Goal: Feedback & Contribution: Leave review/rating

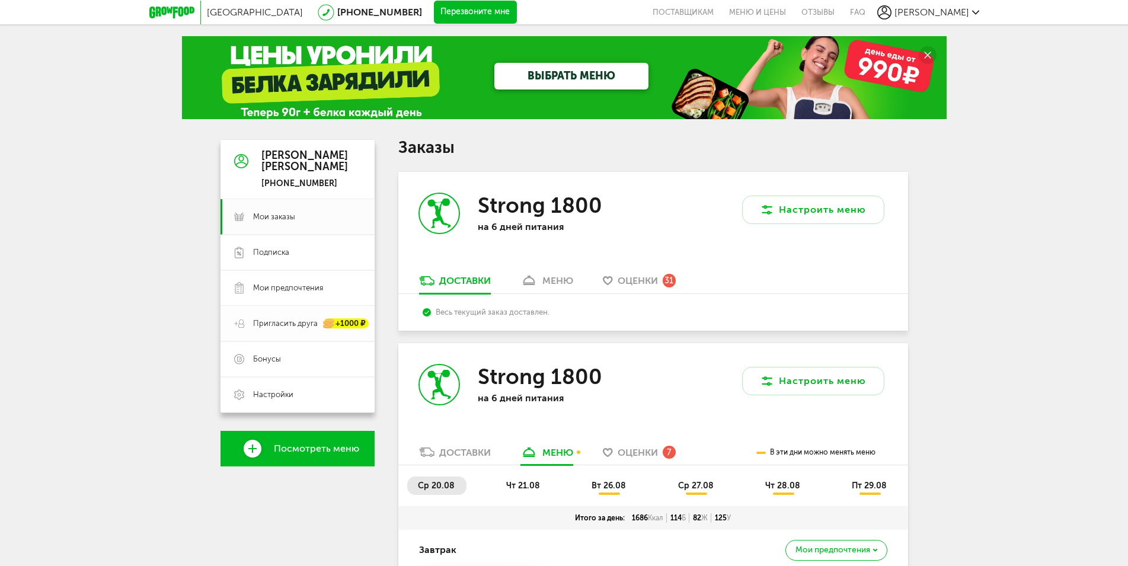
click at [289, 324] on span "Пригласить друга" at bounding box center [285, 323] width 65 height 11
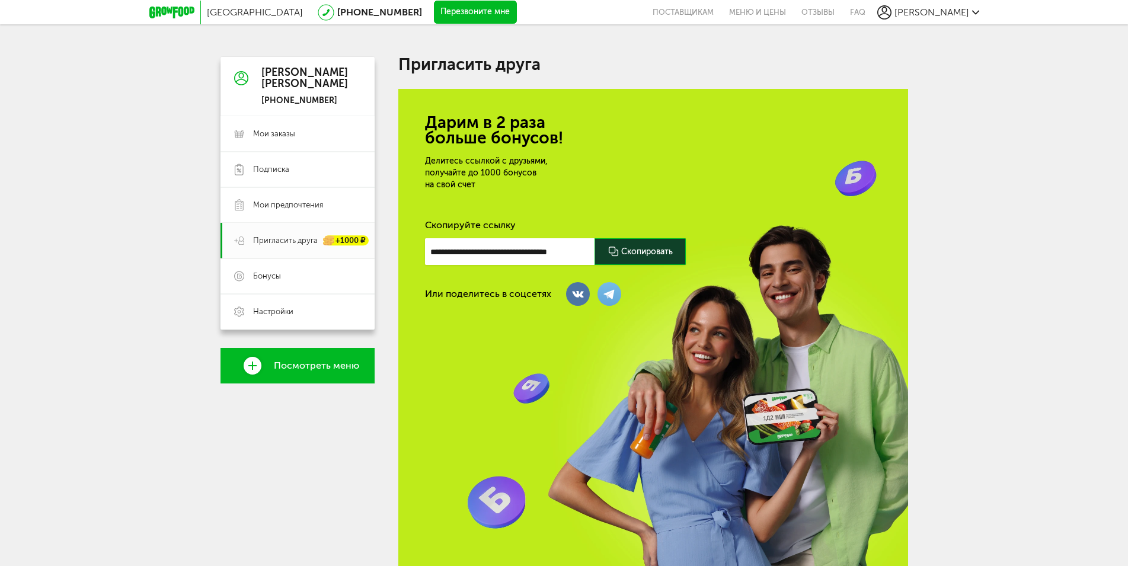
click at [625, 251] on div at bounding box center [640, 251] width 91 height 27
click at [560, 251] on input "**********" at bounding box center [510, 251] width 170 height 27
click at [559, 251] on input "**********" at bounding box center [510, 251] width 170 height 27
click at [522, 253] on input "**********" at bounding box center [510, 251] width 170 height 27
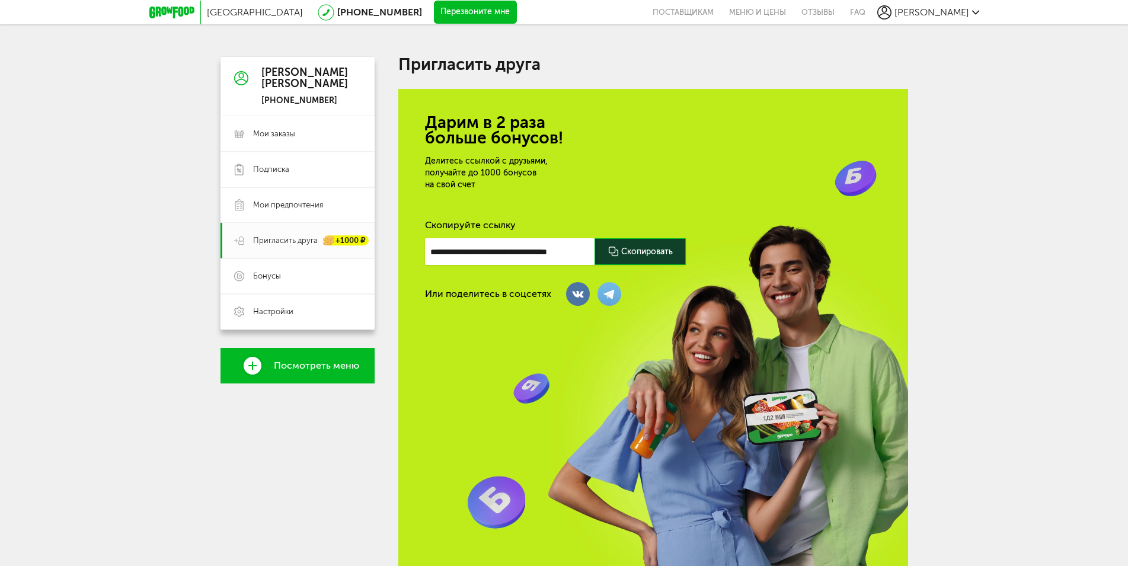
click at [492, 245] on input "**********" at bounding box center [510, 251] width 170 height 27
click at [483, 245] on input "**********" at bounding box center [510, 251] width 170 height 27
click at [490, 288] on div "Или поделитесь в соцсетях" at bounding box center [653, 294] width 457 height 24
click at [176, 14] on icon at bounding box center [171, 13] width 45 height 12
click at [268, 126] on link "Мои заказы" at bounding box center [298, 134] width 154 height 36
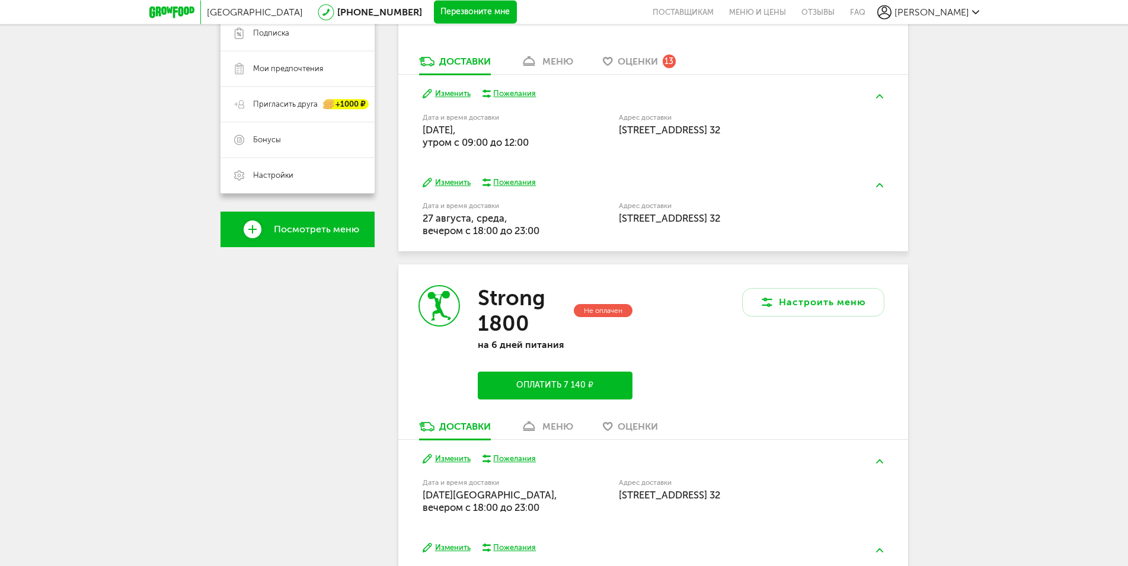
scroll to position [242, 0]
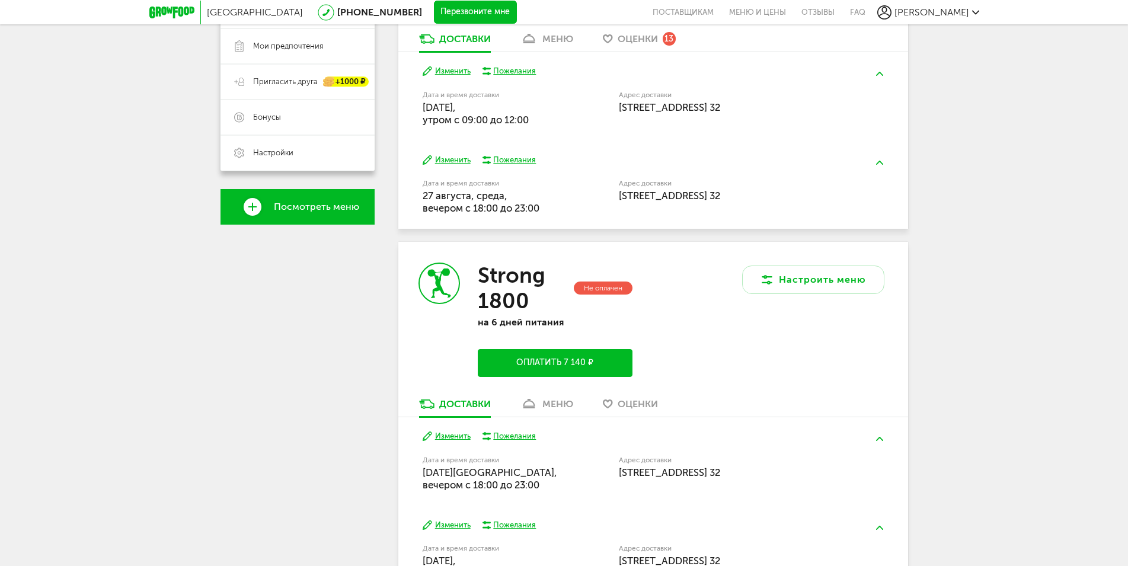
drag, startPoint x: 425, startPoint y: 199, endPoint x: 563, endPoint y: 213, distance: 138.3
click at [565, 213] on div "Дата и время доставки [DATE], вечером c 18:00 до 23:00" at bounding box center [521, 196] width 196 height 38
click at [563, 213] on div "Дата и время доставки [DATE], вечером c 18:00 до 23:00" at bounding box center [521, 196] width 196 height 38
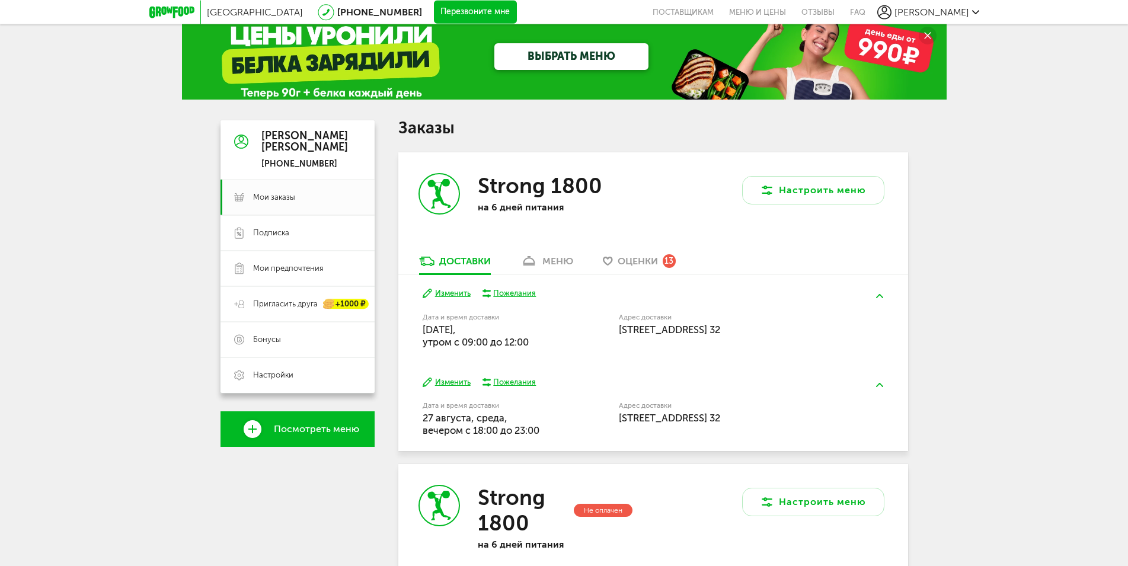
scroll to position [0, 0]
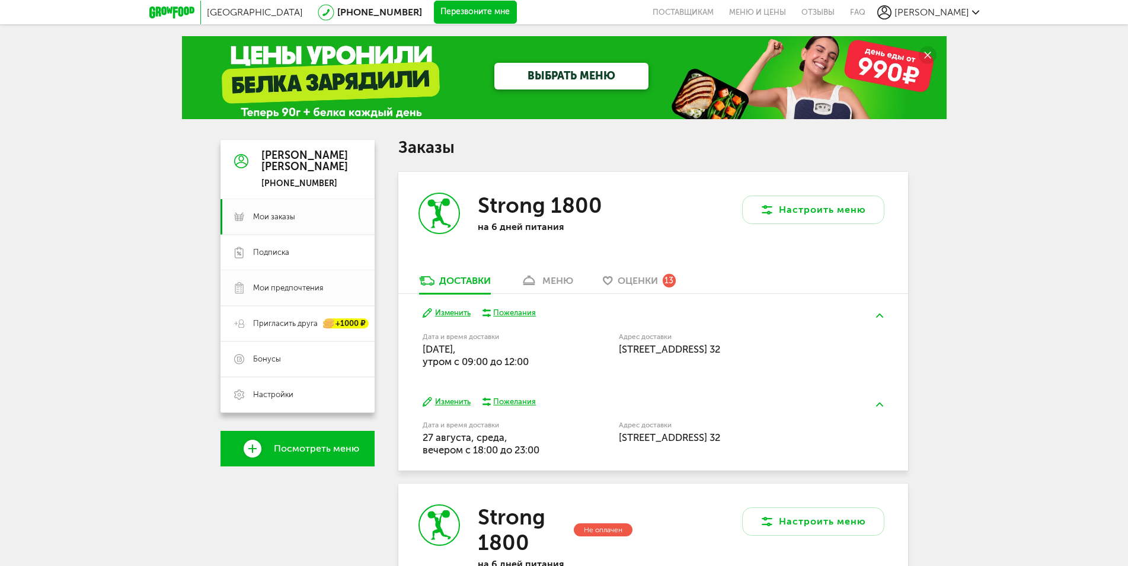
click at [295, 289] on span "Мои предпочтения" at bounding box center [288, 288] width 70 height 11
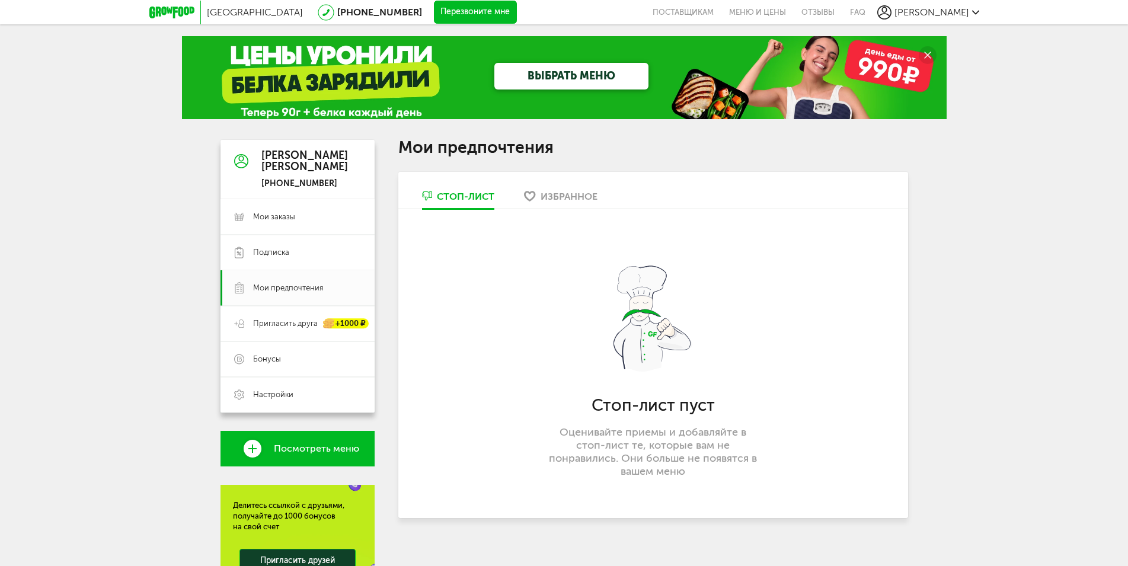
click at [573, 206] on link "Избранное" at bounding box center [560, 199] width 85 height 19
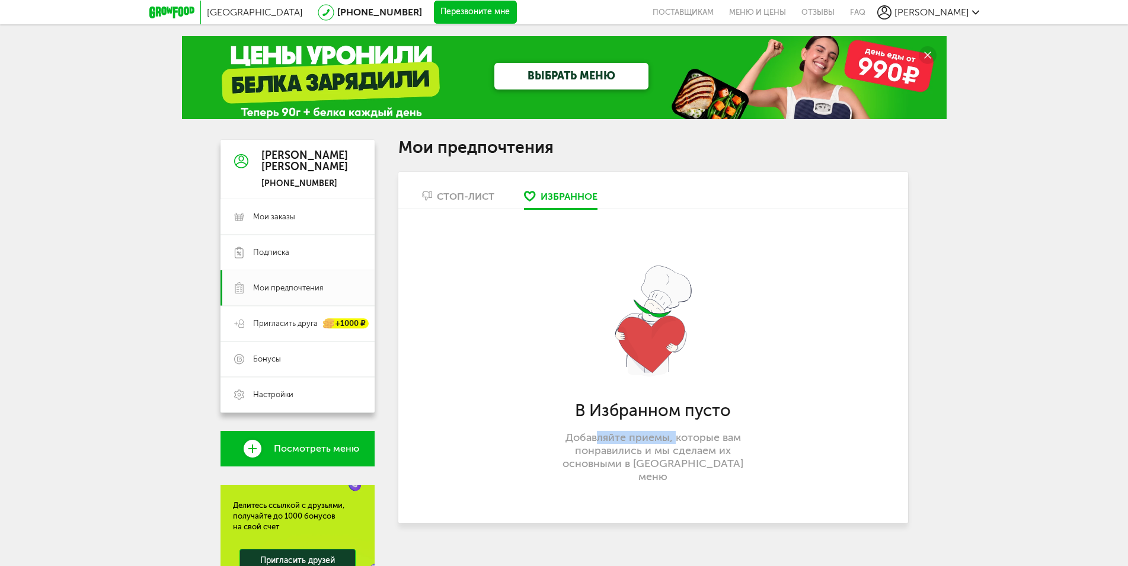
drag, startPoint x: 600, startPoint y: 438, endPoint x: 677, endPoint y: 438, distance: 76.5
click at [677, 438] on p "Добавляйте приемы, которые вам понравились и мы сделаем их основными в вашем ме…" at bounding box center [653, 457] width 209 height 52
drag, startPoint x: 621, startPoint y: 457, endPoint x: 713, endPoint y: 464, distance: 92.2
click at [713, 464] on p "Добавляйте приемы, которые вам понравились и мы сделаем их основными в вашем ме…" at bounding box center [653, 457] width 209 height 52
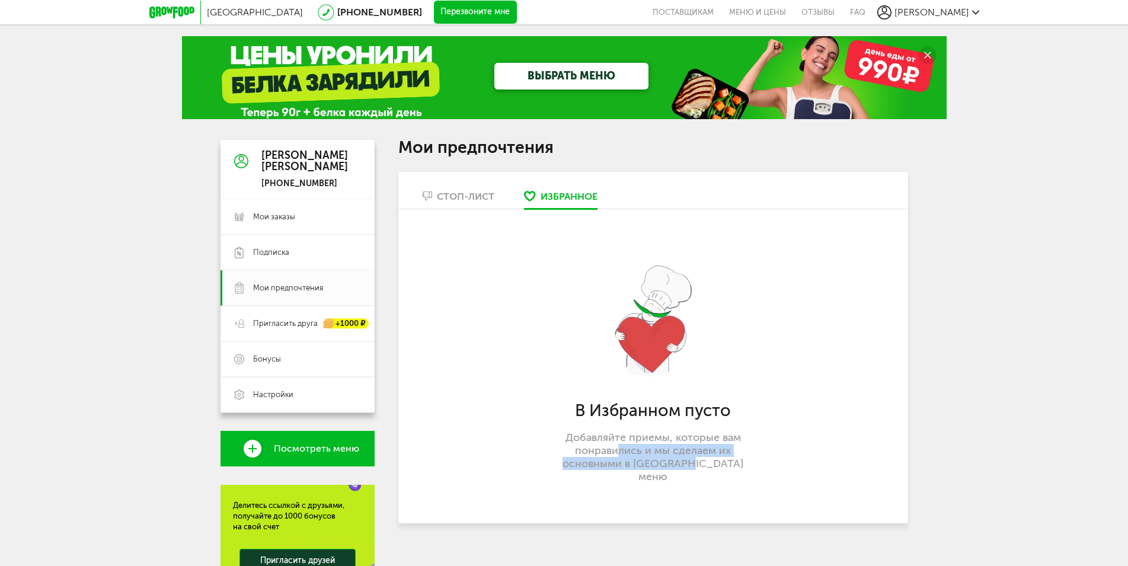
click at [713, 464] on p "Добавляйте приемы, которые вам понравились и мы сделаем их основными в вашем ме…" at bounding box center [653, 457] width 209 height 52
click at [314, 222] on link "Мои заказы" at bounding box center [298, 217] width 154 height 36
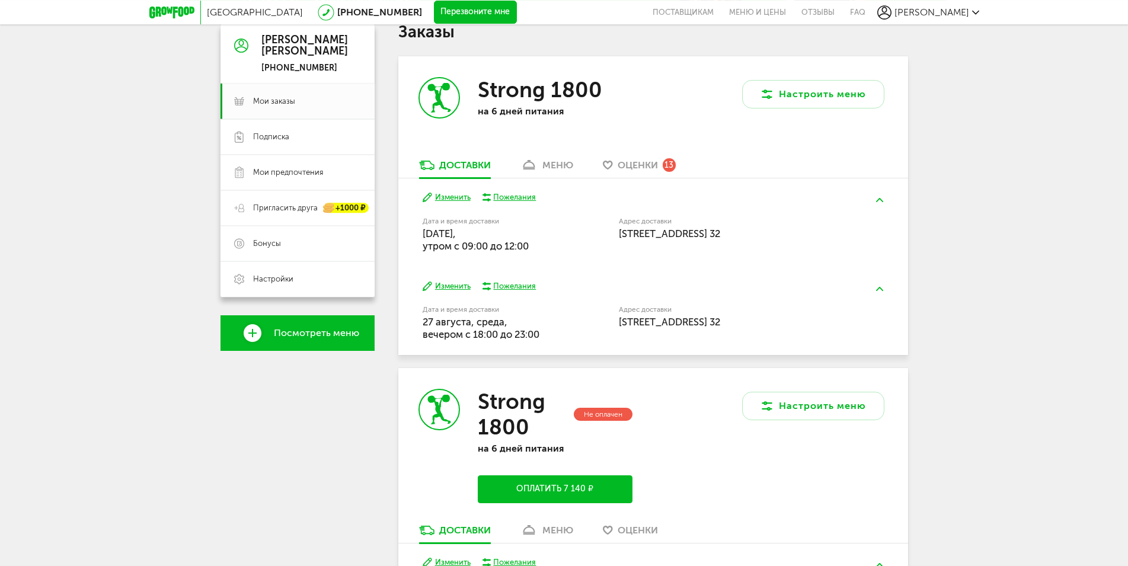
scroll to position [121, 0]
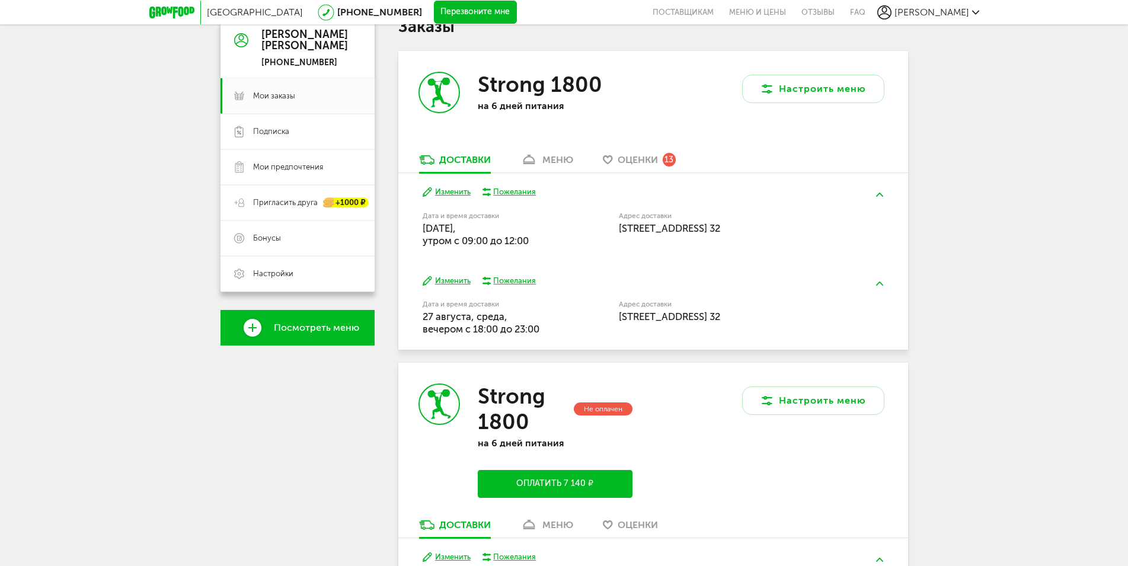
click at [637, 160] on span "Оценки" at bounding box center [638, 159] width 40 height 11
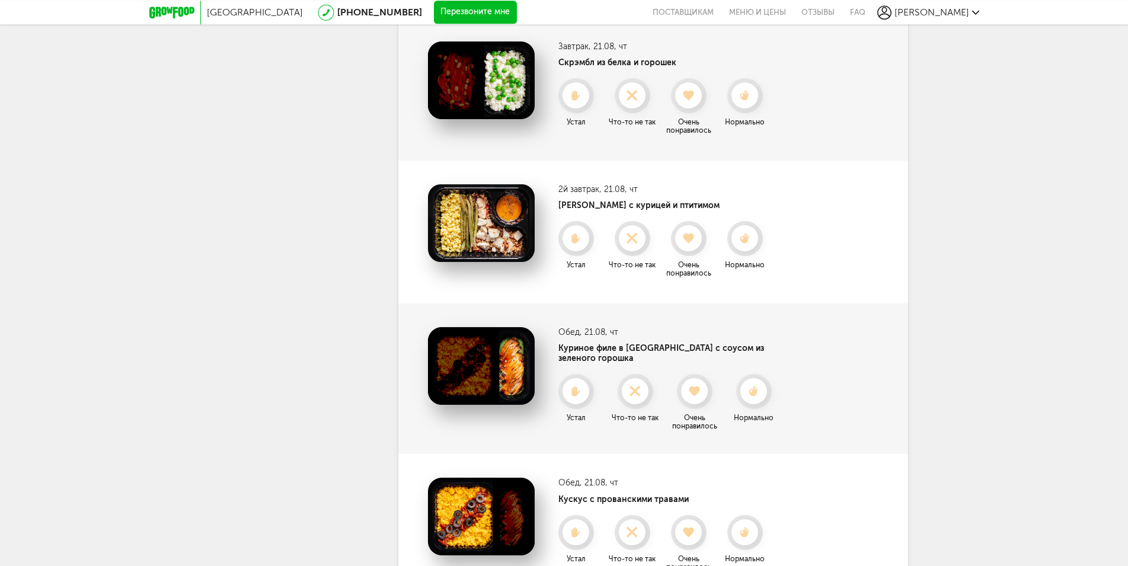
scroll to position [1085, 0]
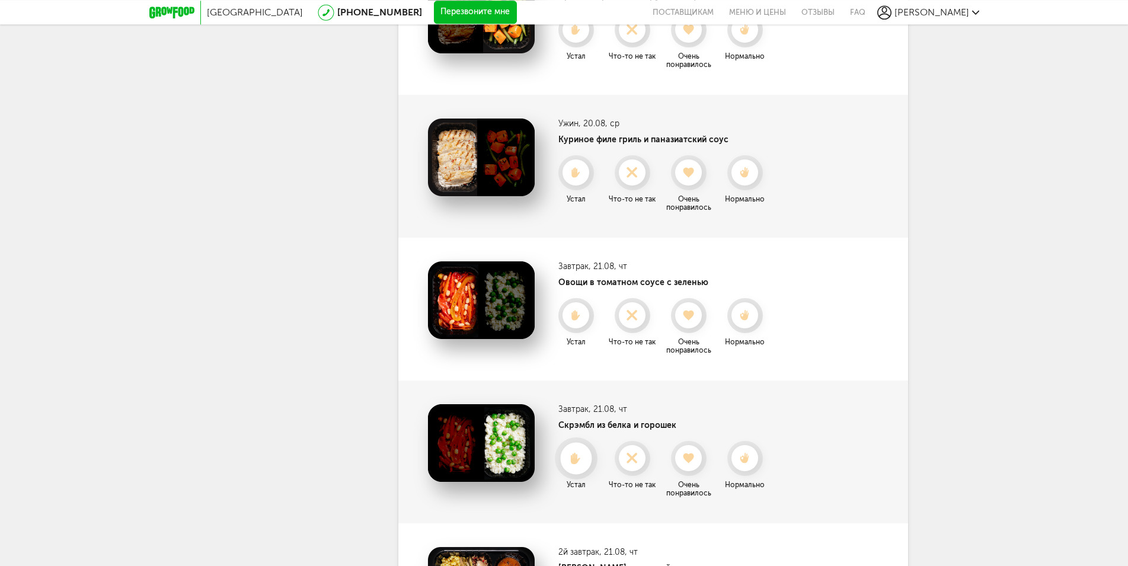
click at [587, 459] on icon at bounding box center [575, 458] width 31 height 13
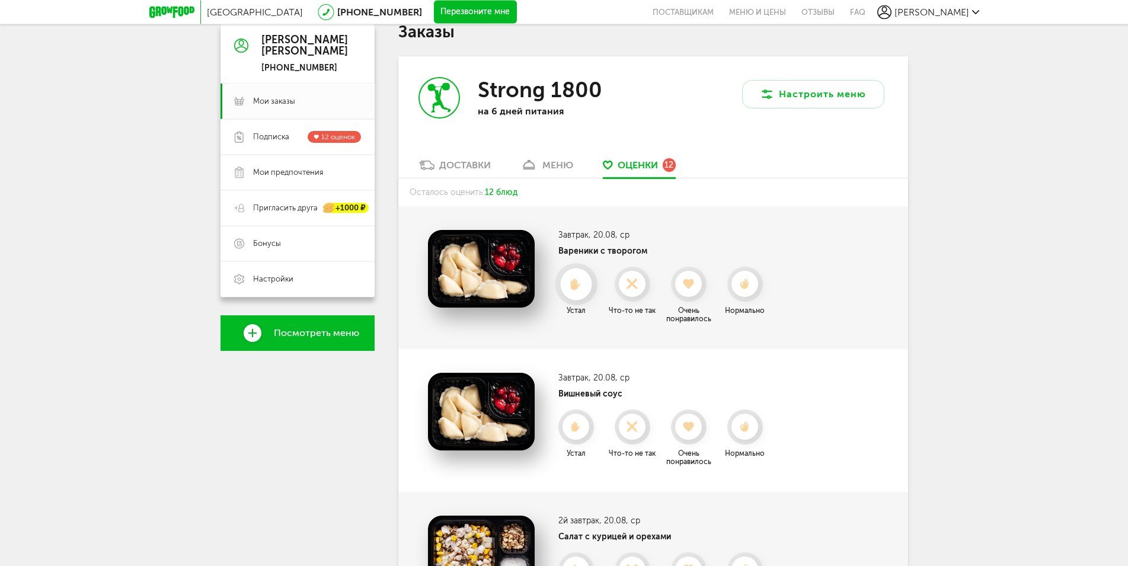
scroll to position [121, 0]
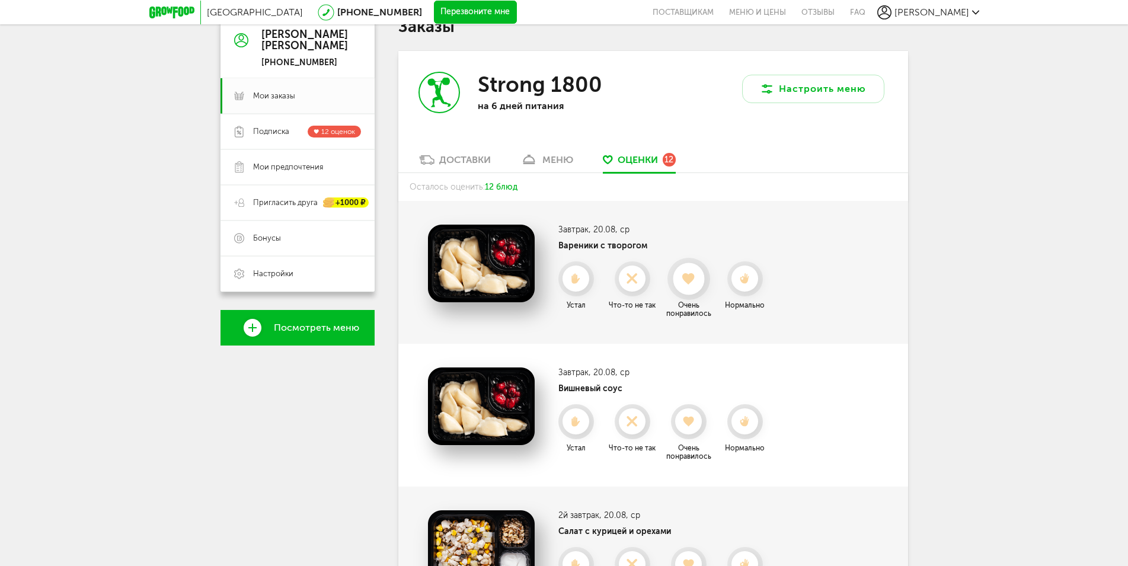
click at [690, 282] on use at bounding box center [689, 279] width 13 height 12
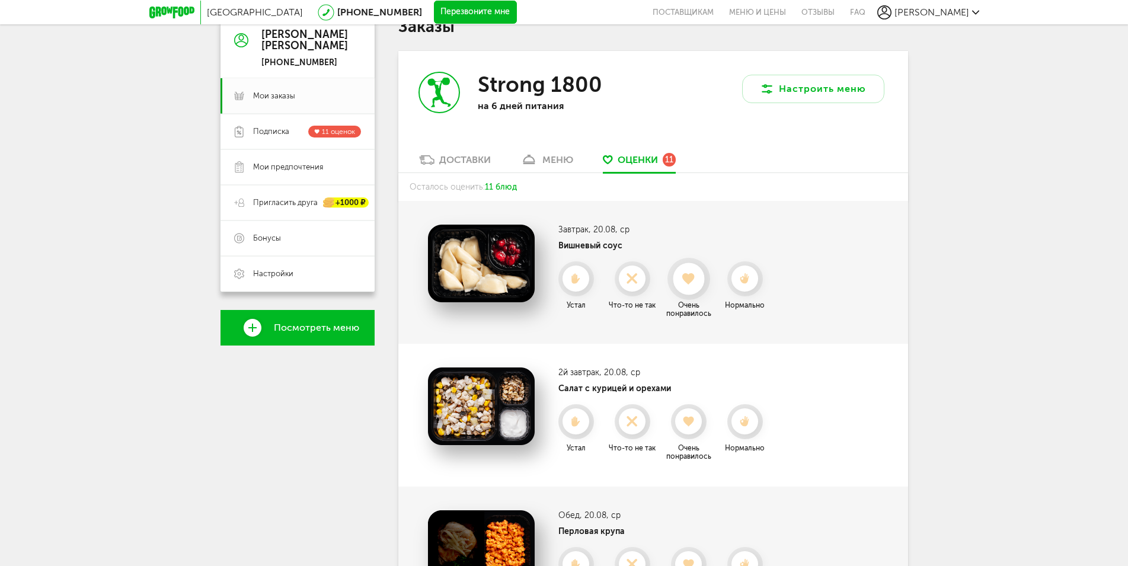
click at [693, 287] on div at bounding box center [688, 278] width 31 height 31
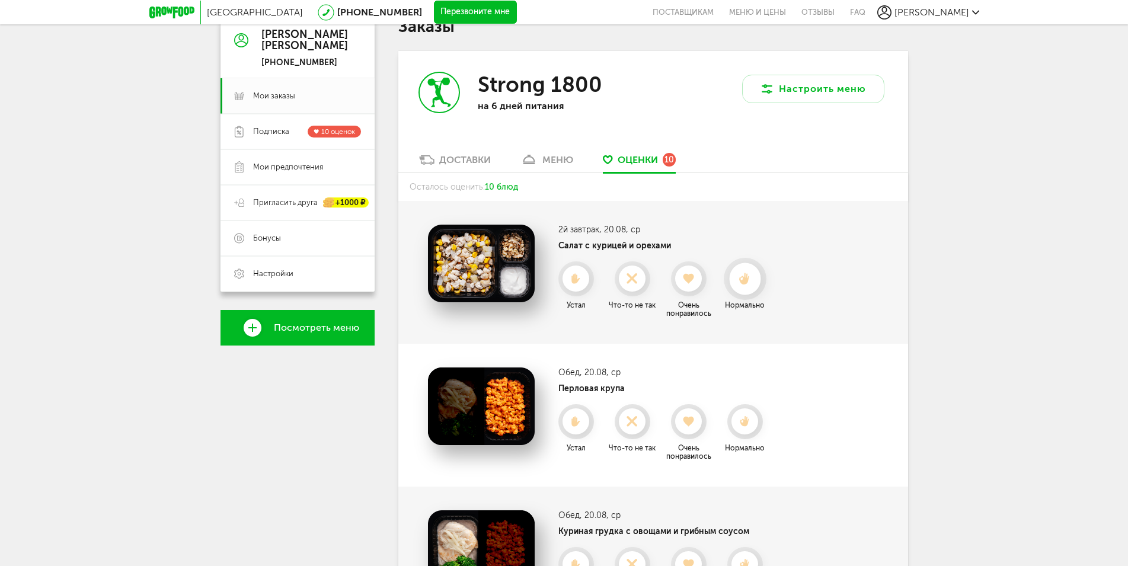
click at [744, 282] on use at bounding box center [744, 279] width 11 height 12
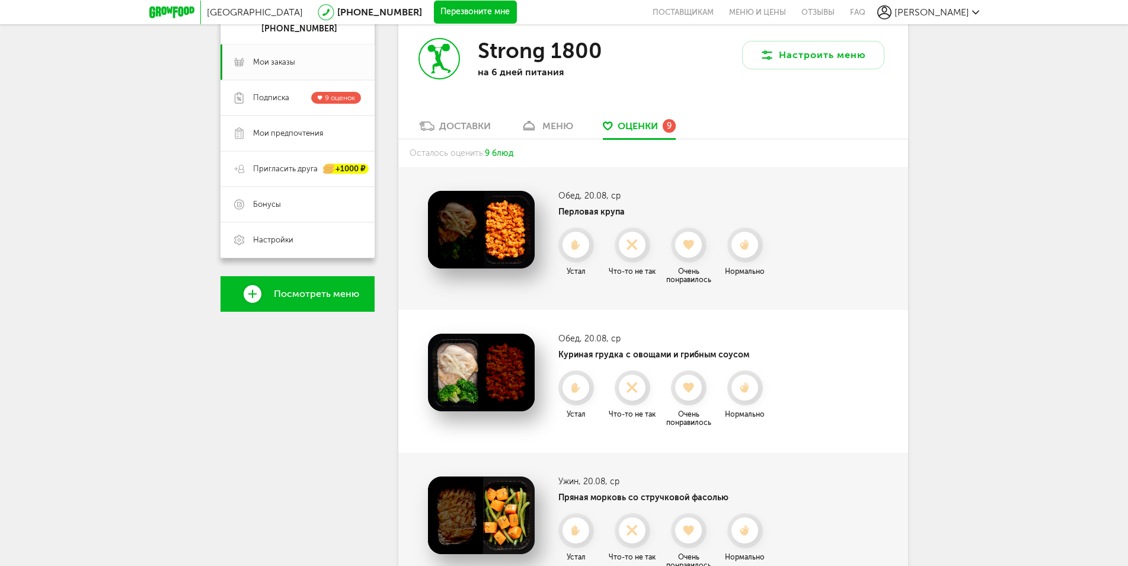
scroll to position [242, 0]
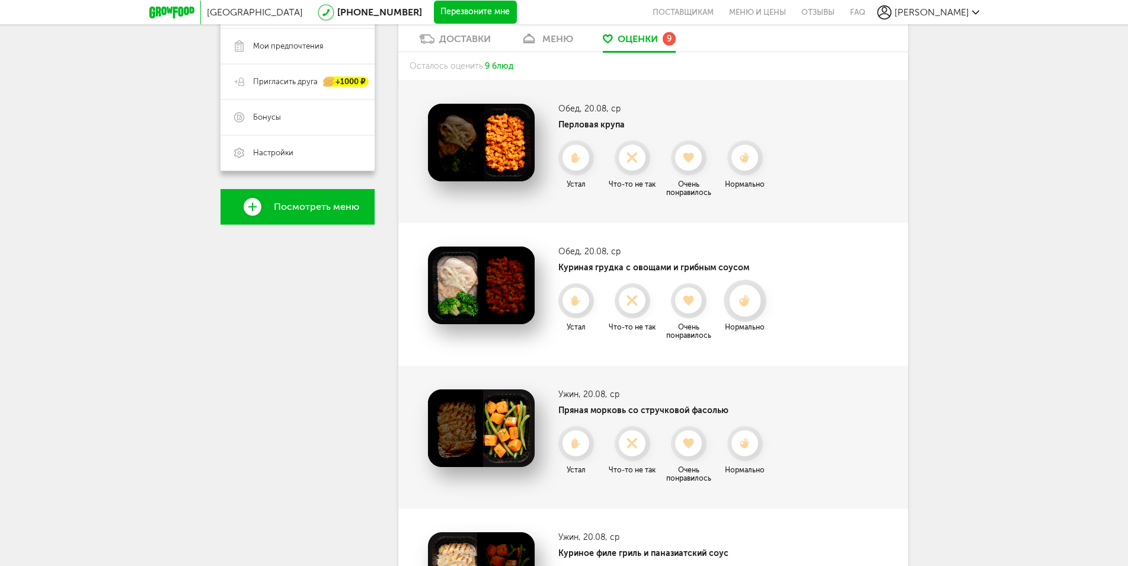
click at [745, 305] on use at bounding box center [744, 301] width 11 height 12
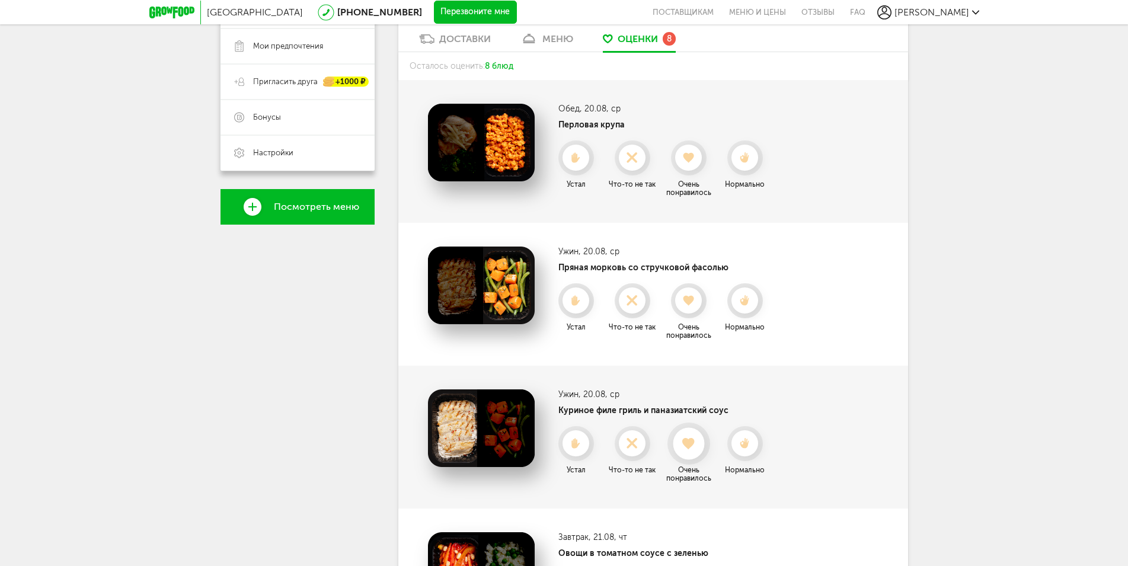
click at [691, 445] on use at bounding box center [689, 444] width 13 height 12
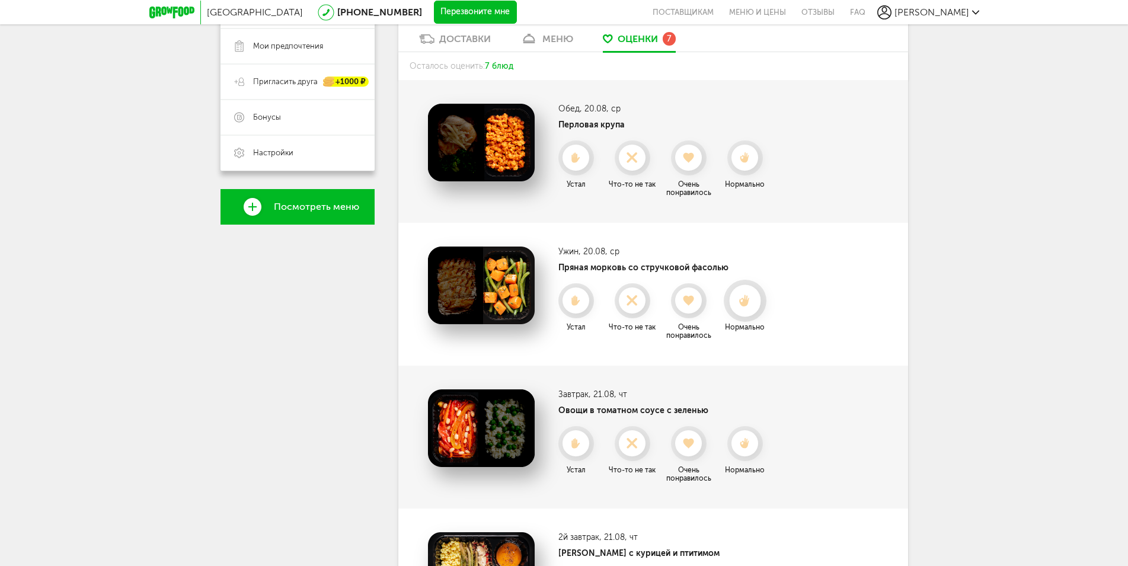
click at [751, 311] on div at bounding box center [744, 300] width 31 height 31
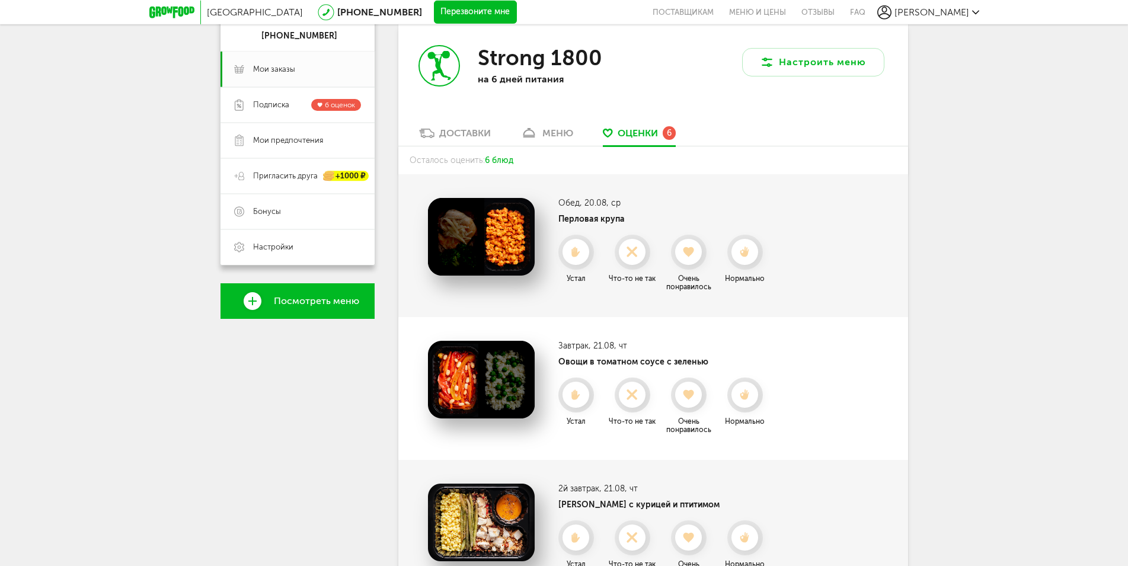
scroll to position [121, 0]
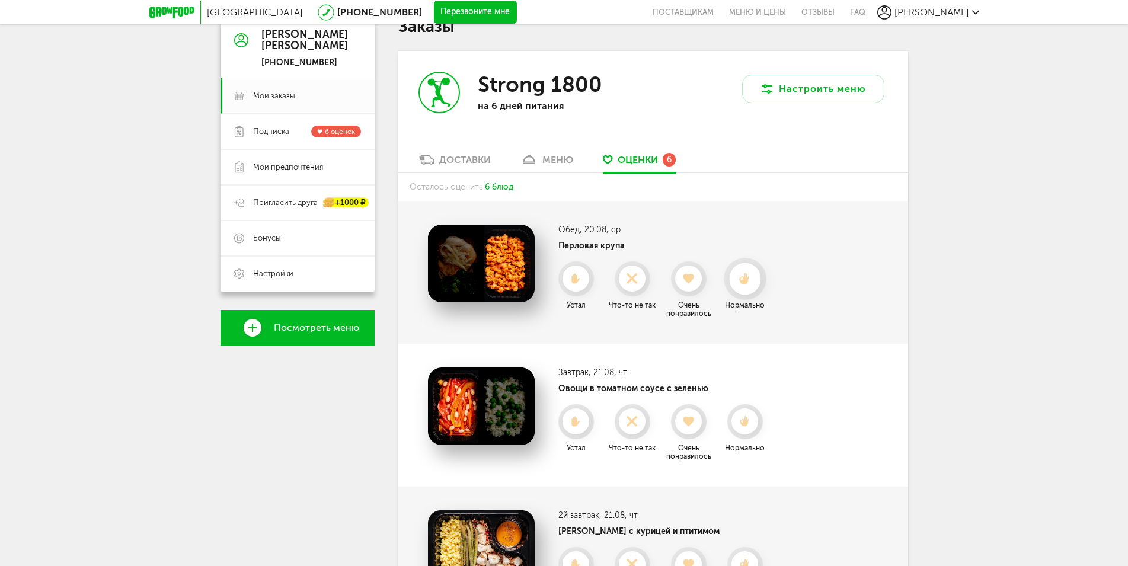
click at [746, 275] on use at bounding box center [744, 279] width 11 height 12
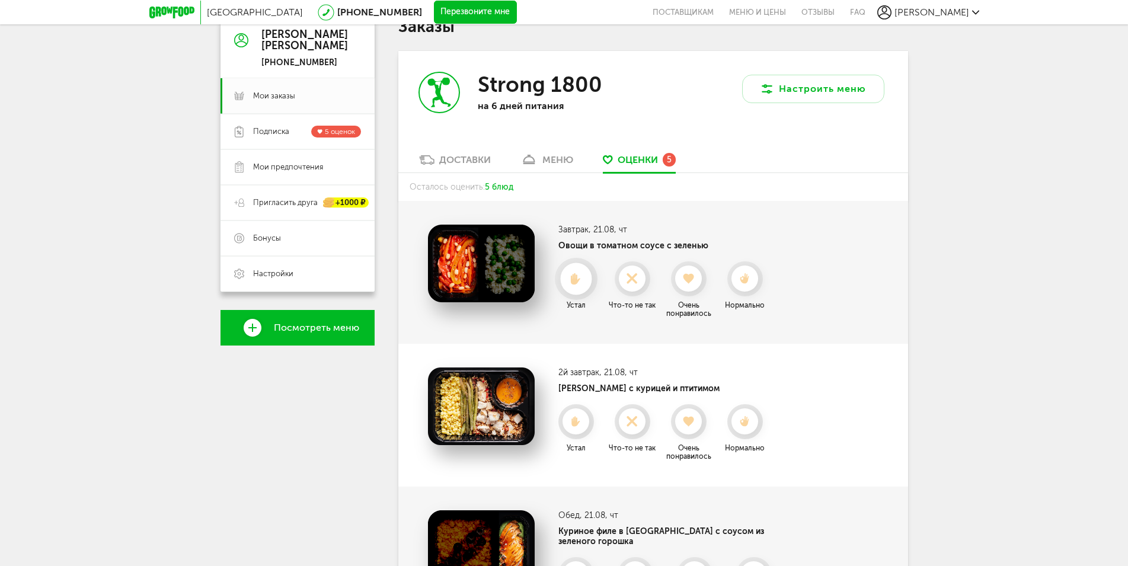
click at [575, 279] on use at bounding box center [576, 279] width 10 height 12
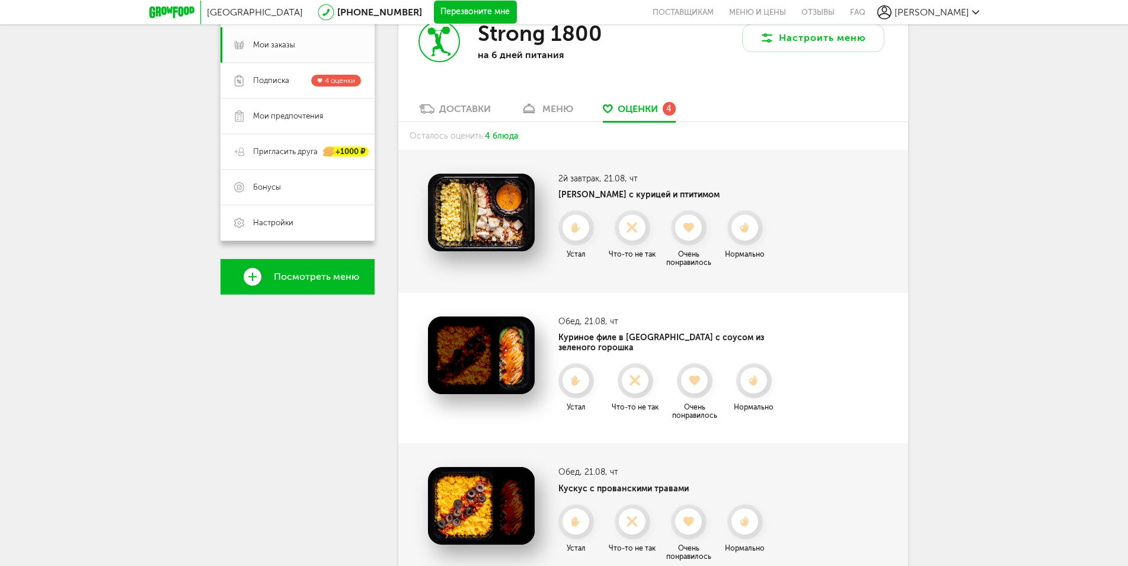
scroll to position [181, 0]
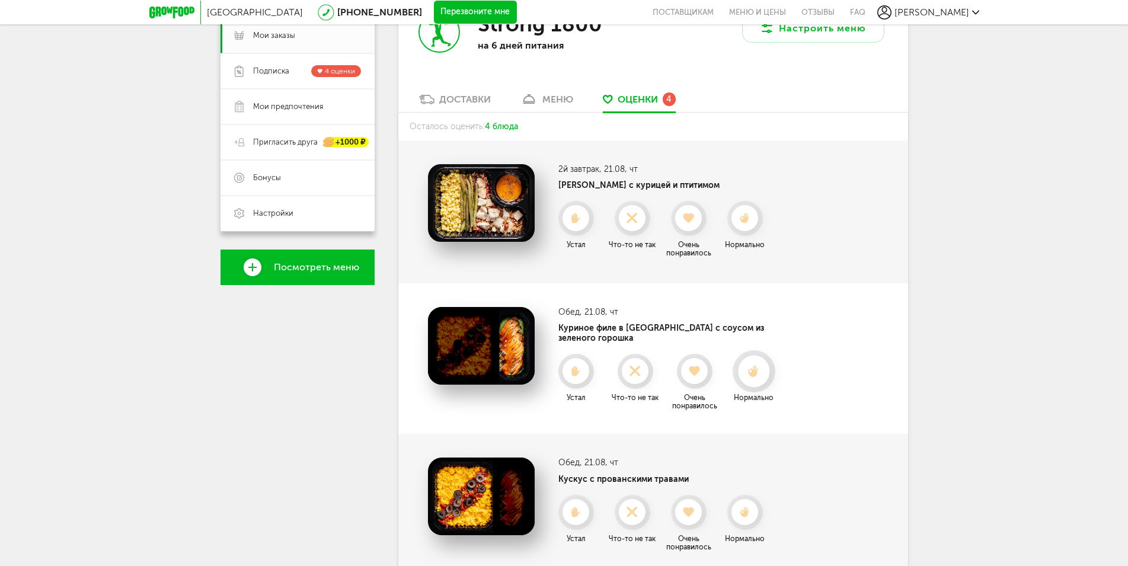
click at [755, 365] on icon at bounding box center [753, 371] width 31 height 13
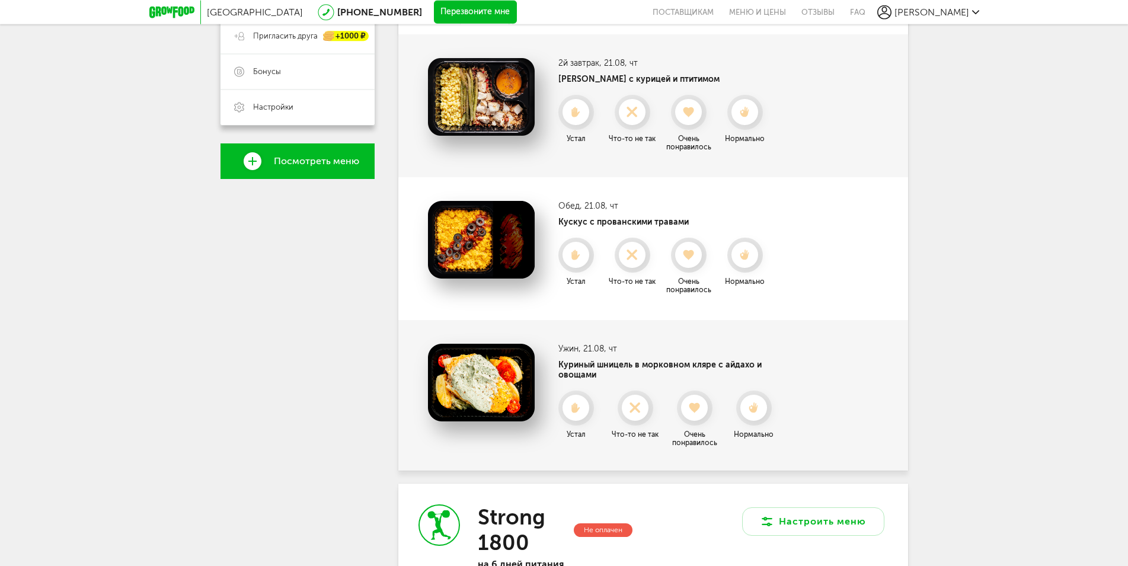
scroll to position [302, 0]
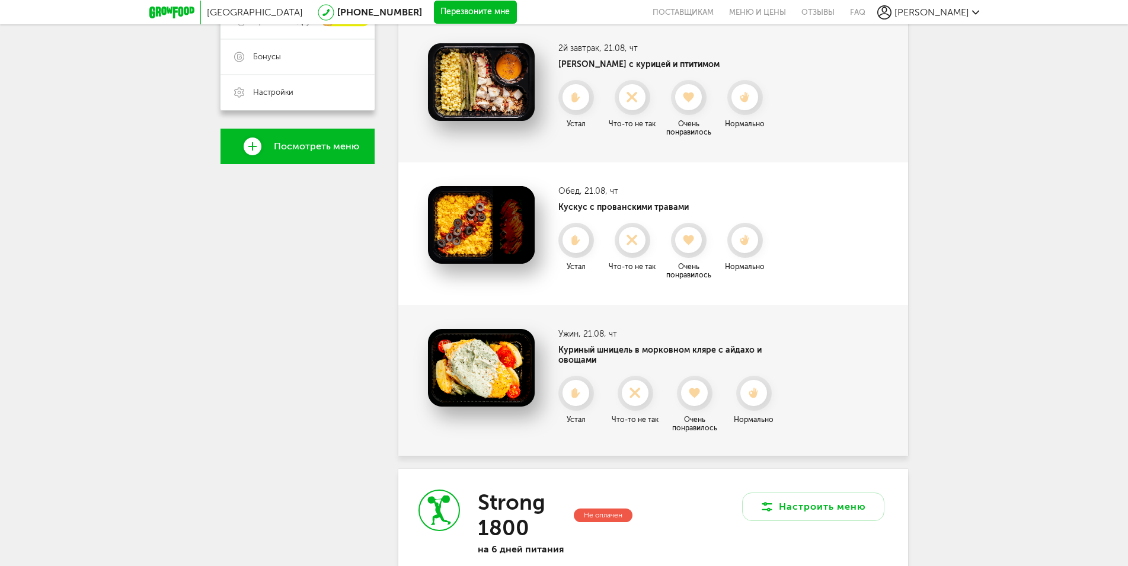
drag, startPoint x: 570, startPoint y: 334, endPoint x: 618, endPoint y: 337, distance: 48.1
click at [618, 337] on h3 "Ужин , 21.08, чт" at bounding box center [680, 334] width 243 height 10
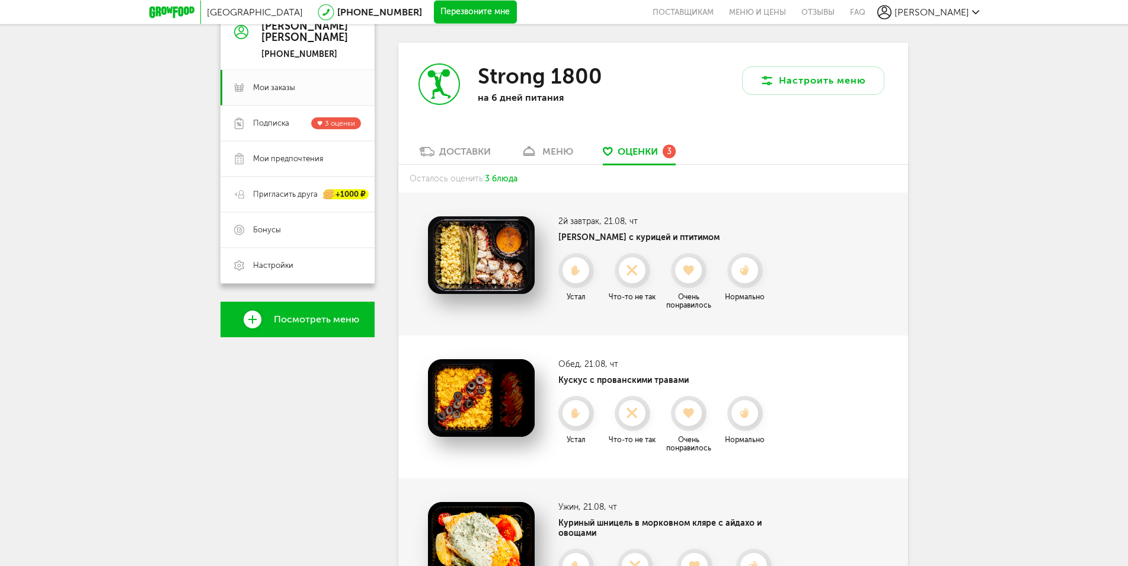
scroll to position [121, 0]
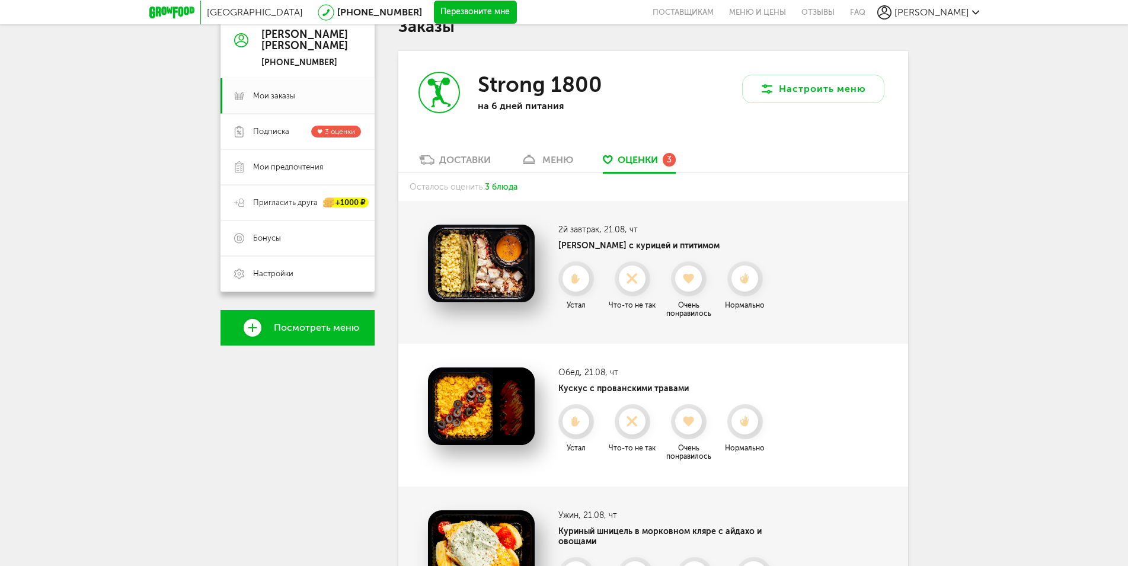
drag, startPoint x: 579, startPoint y: 231, endPoint x: 645, endPoint y: 231, distance: 65.2
click at [645, 231] on h3 "2й завтрак , 21.08, чт" at bounding box center [665, 230] width 213 height 10
click at [745, 282] on use at bounding box center [744, 279] width 11 height 12
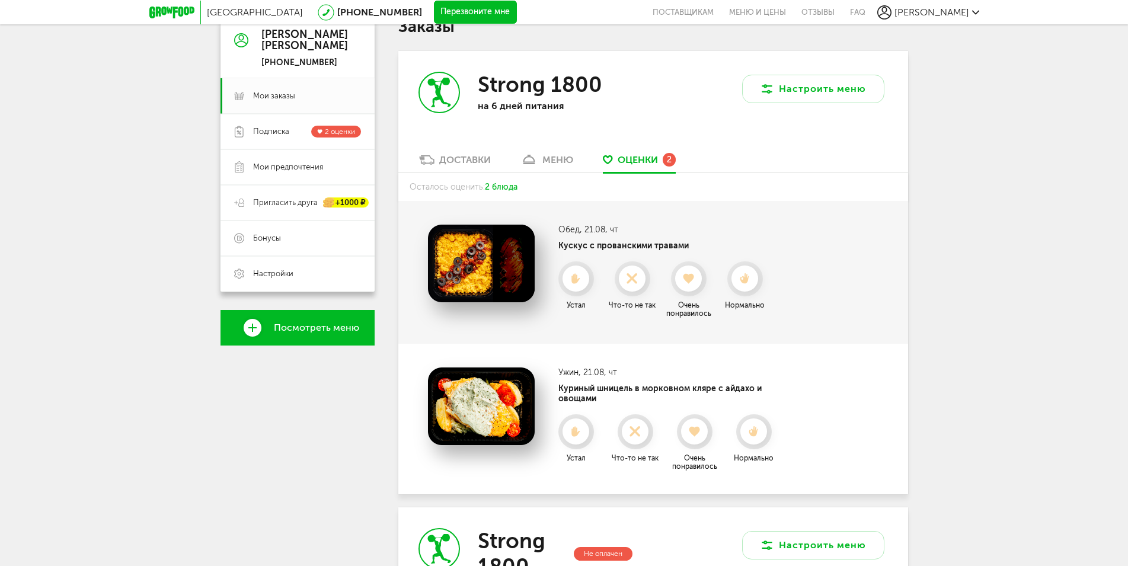
click at [924, 418] on div "Москва [PHONE_NUMBER] Перезвоните мне поставщикам Меню и цены Отзывы FAQ [PERSO…" at bounding box center [564, 444] width 1128 height 1130
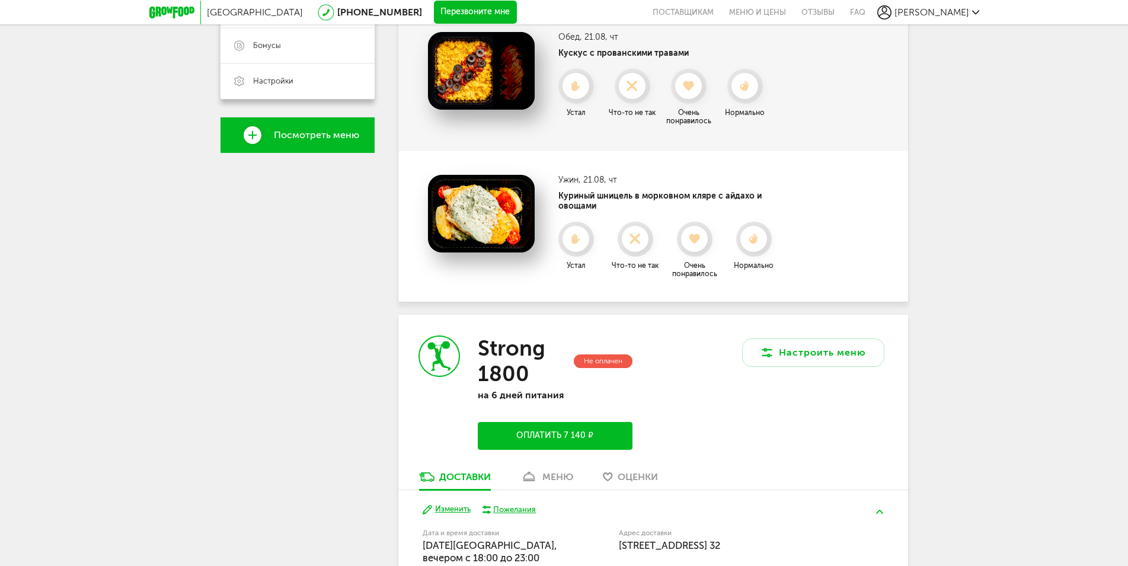
scroll to position [556, 0]
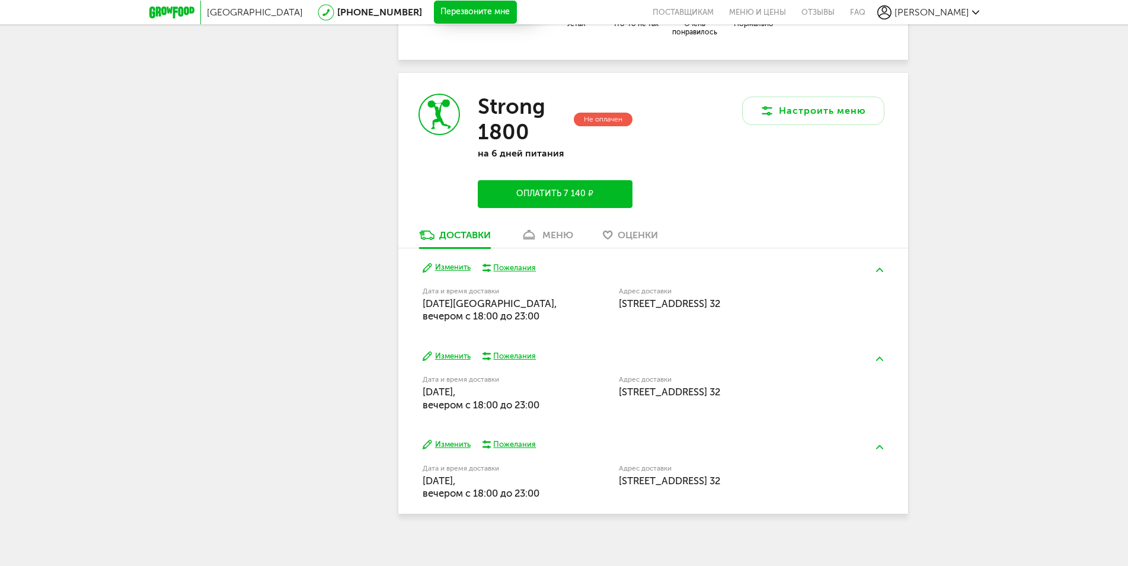
drag, startPoint x: 414, startPoint y: 469, endPoint x: 481, endPoint y: 471, distance: 67.6
click at [481, 471] on div "Изменить Пожелания Дата и время доставки [DATE], вечером c 18:00 до 23:00 Адрес…" at bounding box center [653, 469] width 510 height 88
click at [481, 475] on span "[DATE], вечером c 18:00 до 23:00" at bounding box center [481, 487] width 117 height 24
drag, startPoint x: 478, startPoint y: 472, endPoint x: 438, endPoint y: 477, distance: 40.0
click at [438, 477] on span "[DATE], вечером c 18:00 до 23:00" at bounding box center [481, 487] width 117 height 24
